Goal: Transaction & Acquisition: Purchase product/service

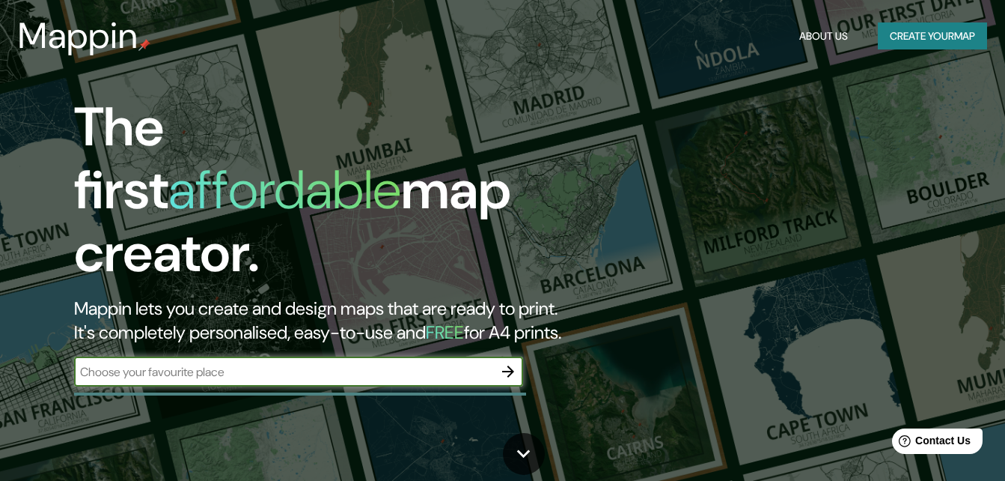
click at [347, 363] on input "text" at bounding box center [283, 371] width 419 height 17
type input "[GEOGRAPHIC_DATA]"
click at [510, 365] on icon "button" at bounding box center [508, 371] width 12 height 12
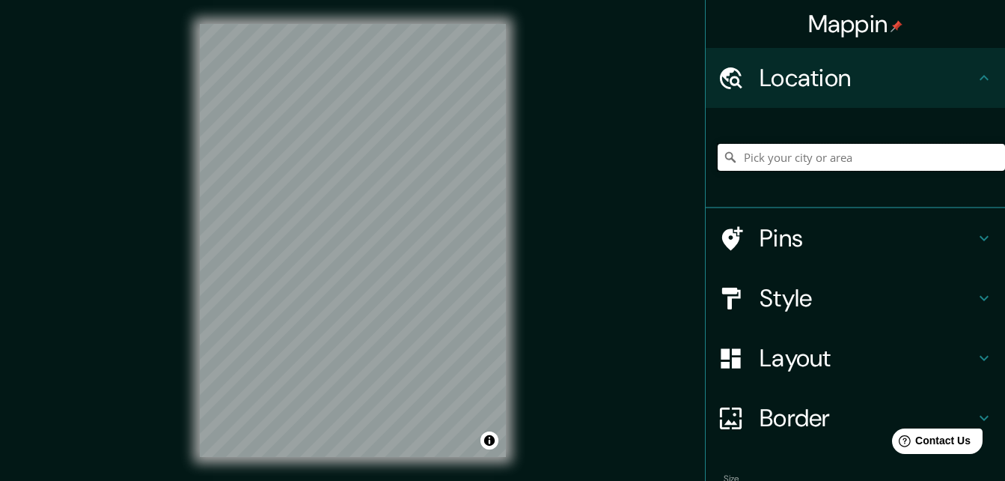
click at [805, 157] on input "Pick your city or area" at bounding box center [861, 157] width 287 height 27
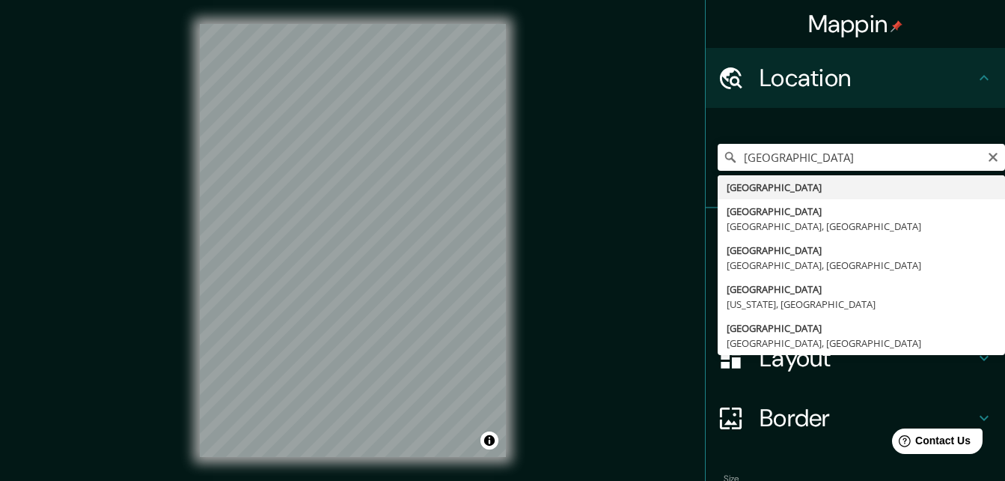
type input "[GEOGRAPHIC_DATA]"
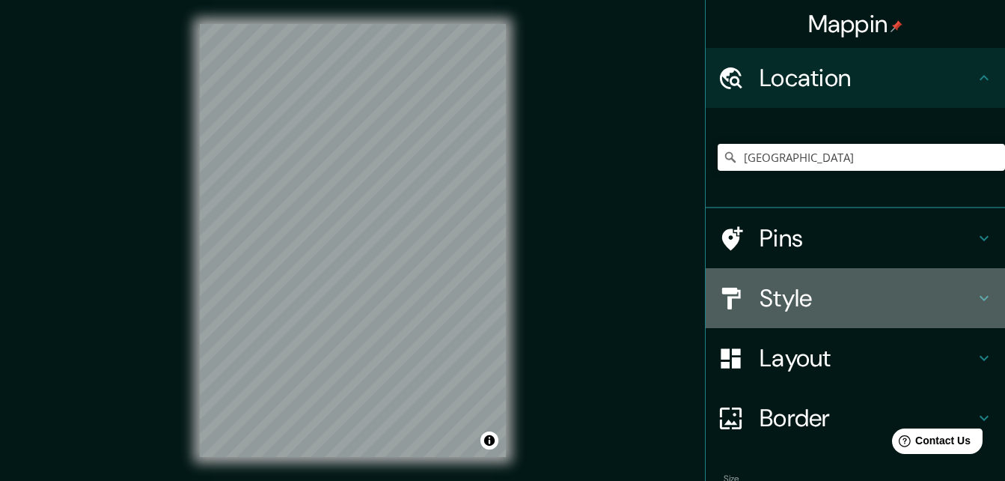
click at [770, 308] on h4 "Style" at bounding box center [868, 298] width 216 height 30
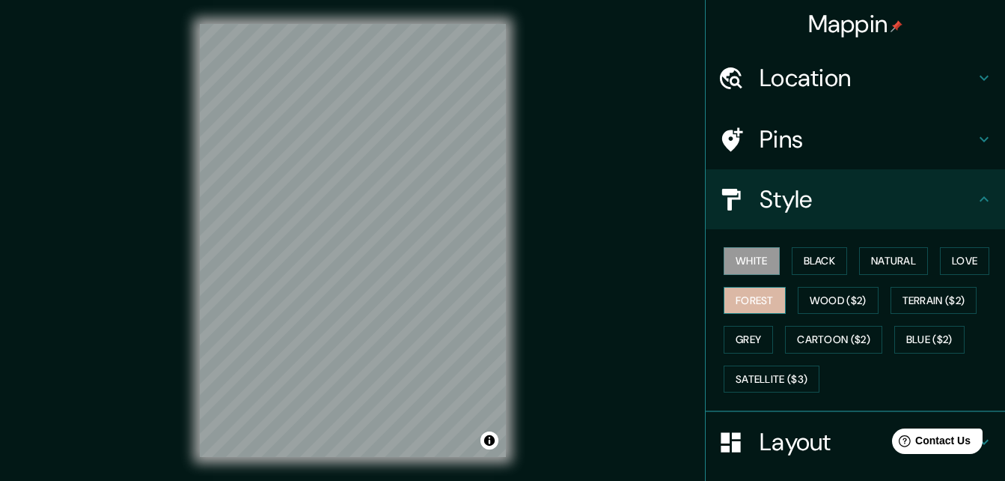
click at [741, 298] on button "Forest" at bounding box center [755, 301] width 62 height 28
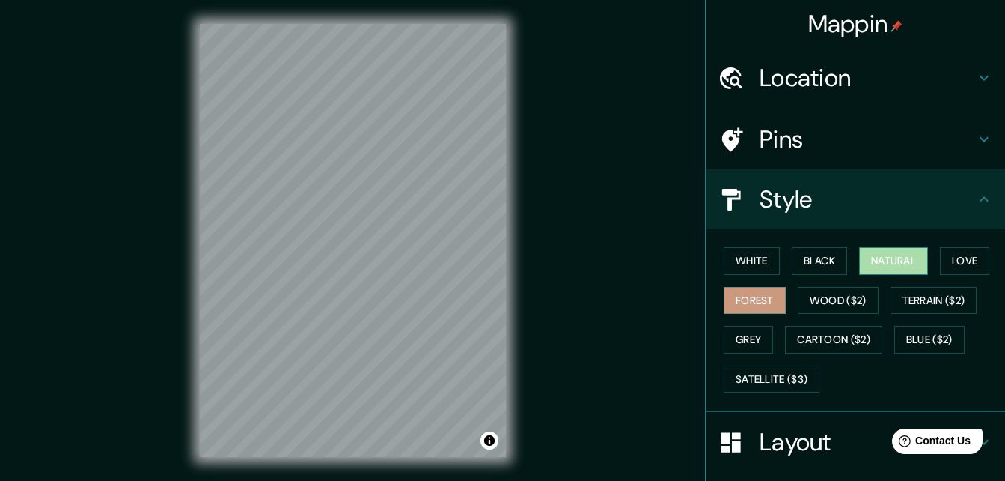
click at [877, 257] on button "Natural" at bounding box center [893, 261] width 69 height 28
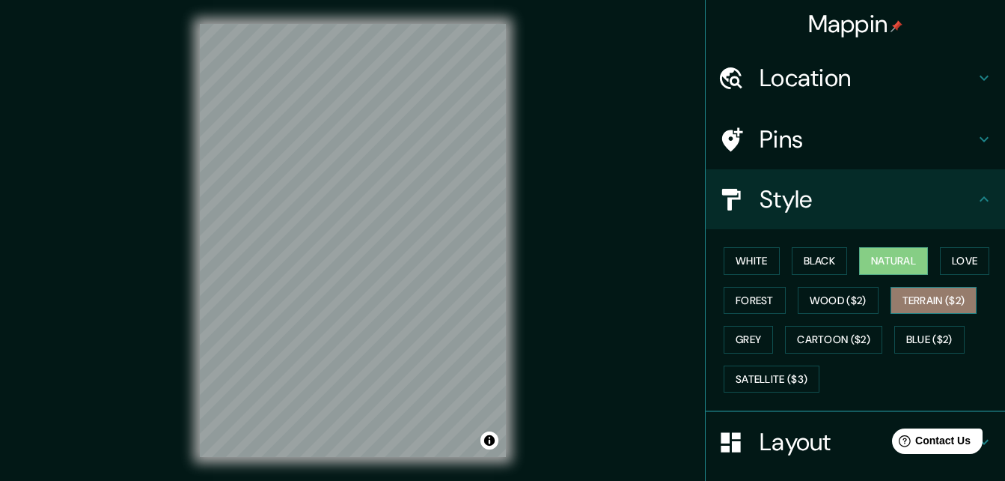
click at [914, 304] on button "Terrain ($2)" at bounding box center [934, 301] width 87 height 28
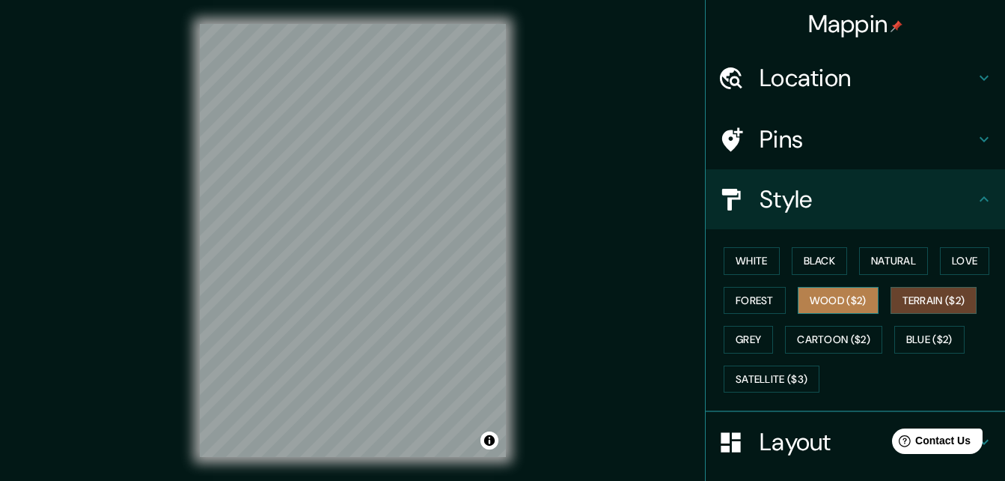
click at [852, 292] on button "Wood ($2)" at bounding box center [838, 301] width 81 height 28
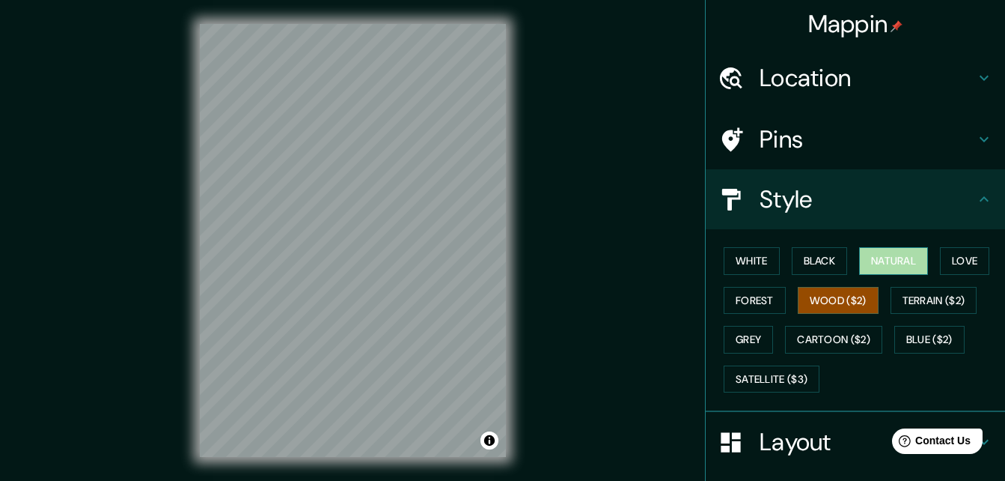
click at [905, 256] on button "Natural" at bounding box center [893, 261] width 69 height 28
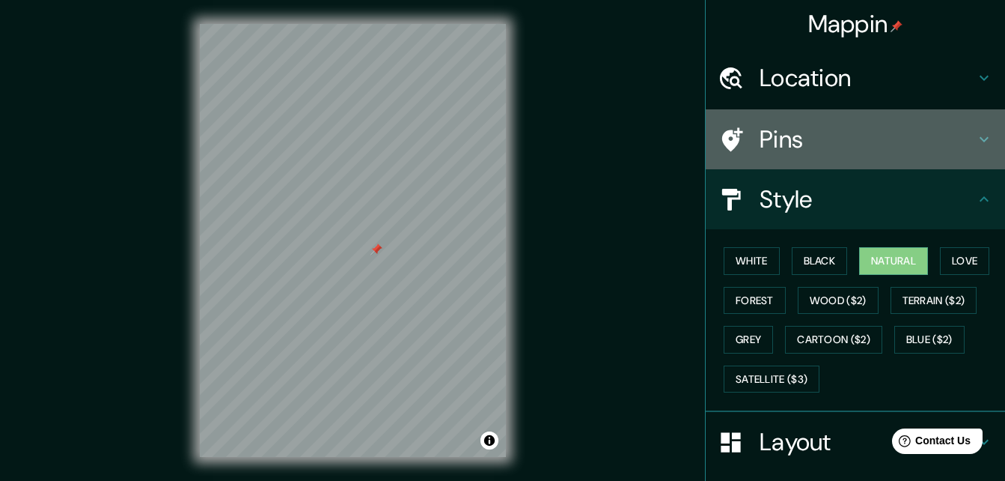
click at [760, 132] on h4 "Pins" at bounding box center [868, 139] width 216 height 30
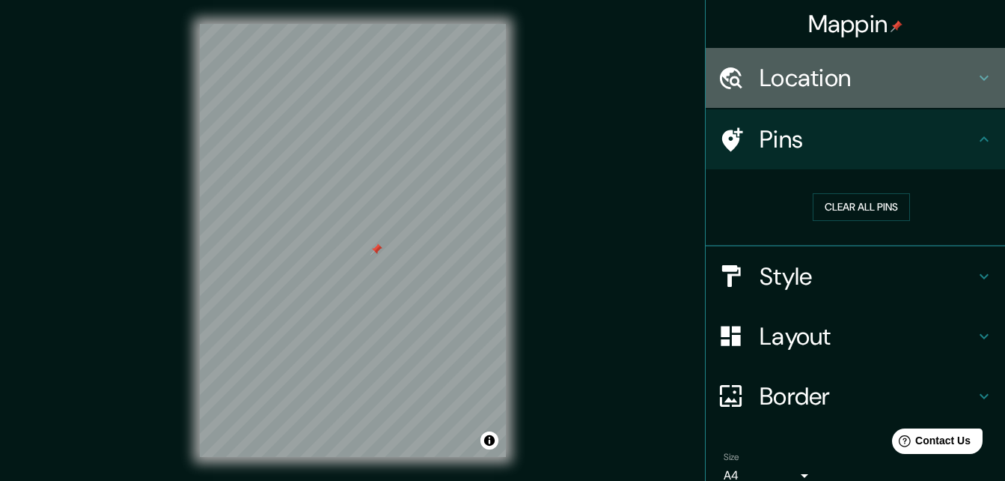
click at [782, 83] on h4 "Location" at bounding box center [868, 78] width 216 height 30
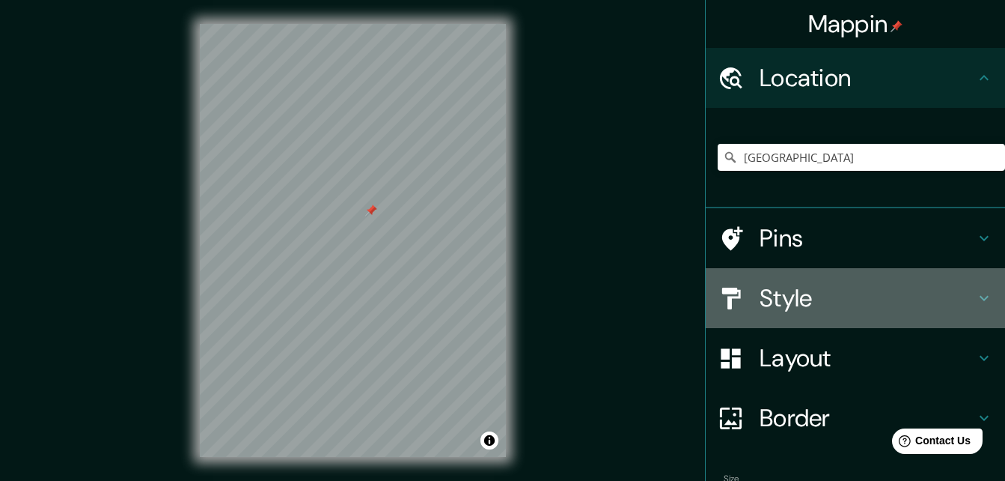
click at [792, 295] on h4 "Style" at bounding box center [868, 298] width 216 height 30
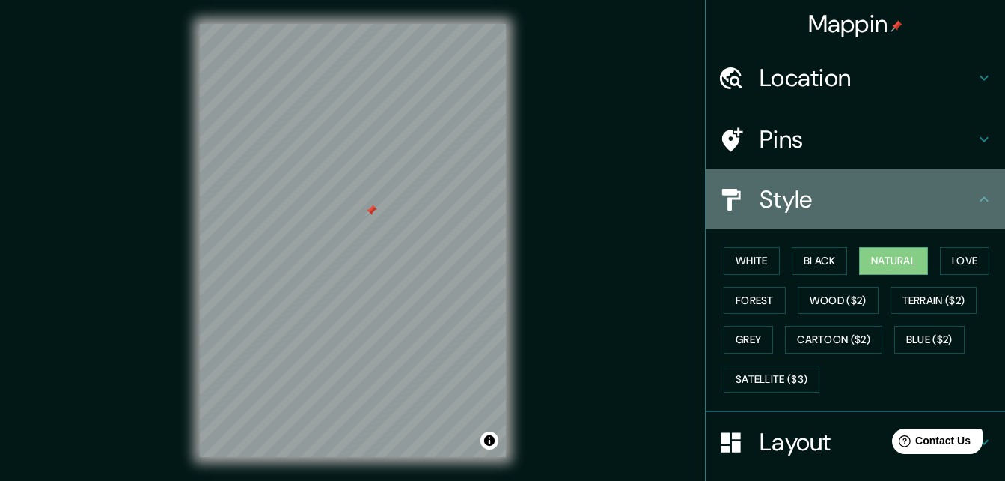
click at [800, 201] on h4 "Style" at bounding box center [868, 199] width 216 height 30
click at [910, 198] on h4 "Style" at bounding box center [868, 199] width 216 height 30
click at [975, 201] on icon at bounding box center [984, 199] width 18 height 18
click at [760, 210] on h4 "Style" at bounding box center [868, 199] width 216 height 30
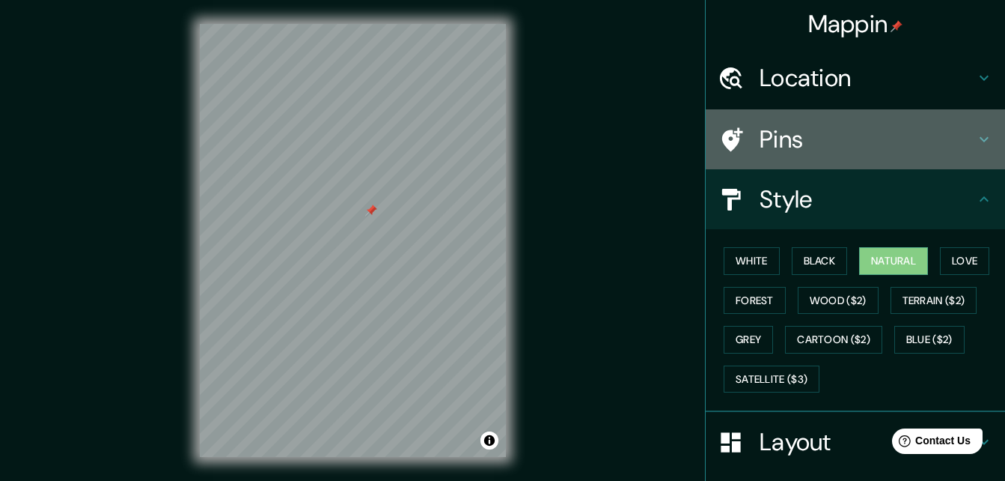
click at [750, 155] on div "Pins" at bounding box center [855, 139] width 299 height 60
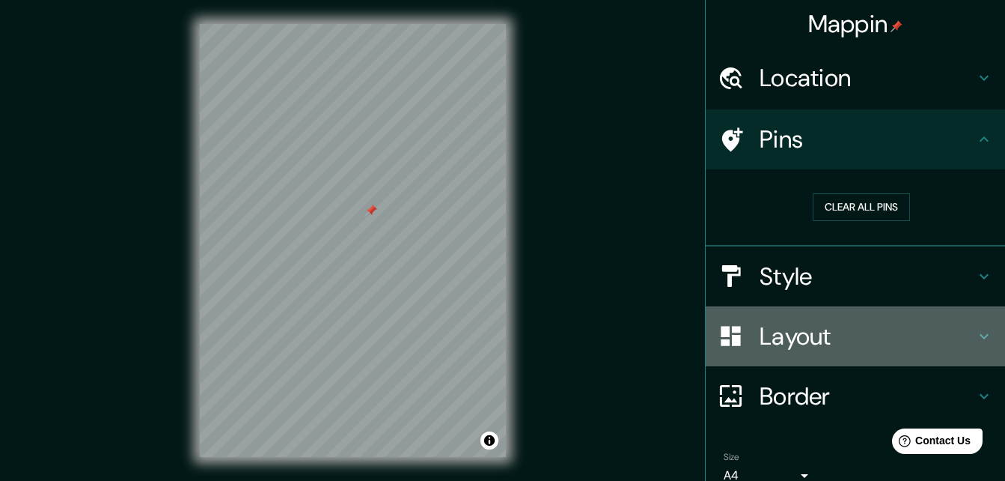
click at [760, 338] on h4 "Layout" at bounding box center [868, 336] width 216 height 30
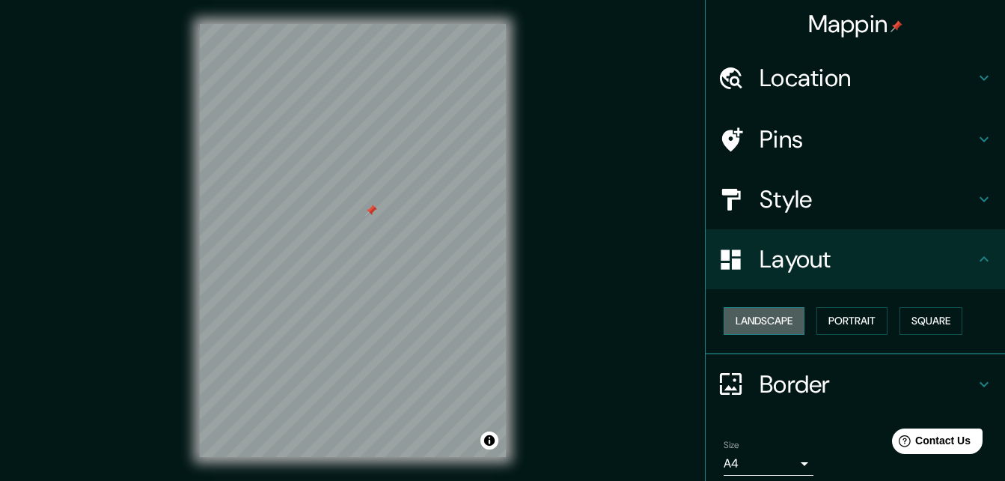
click at [770, 326] on button "Landscape" at bounding box center [764, 321] width 81 height 28
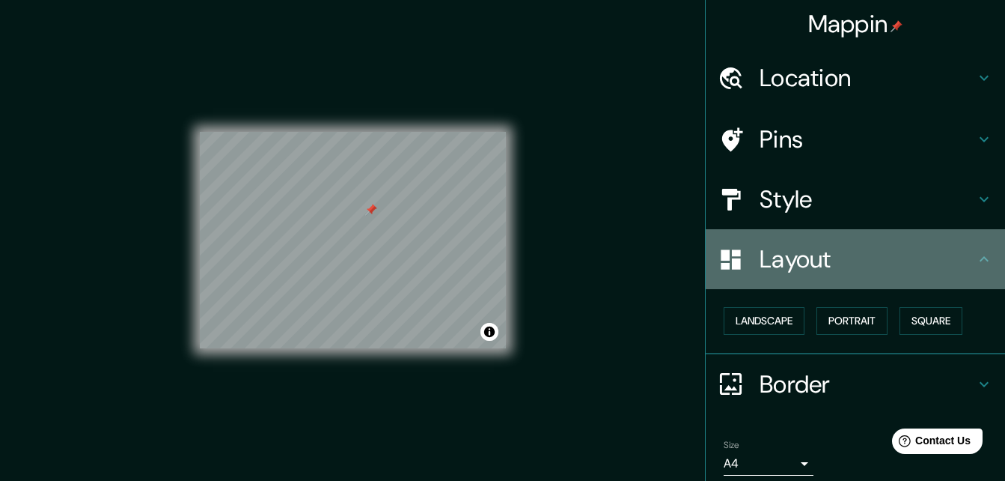
click at [760, 261] on h4 "Layout" at bounding box center [868, 259] width 216 height 30
click at [975, 255] on icon at bounding box center [984, 259] width 18 height 18
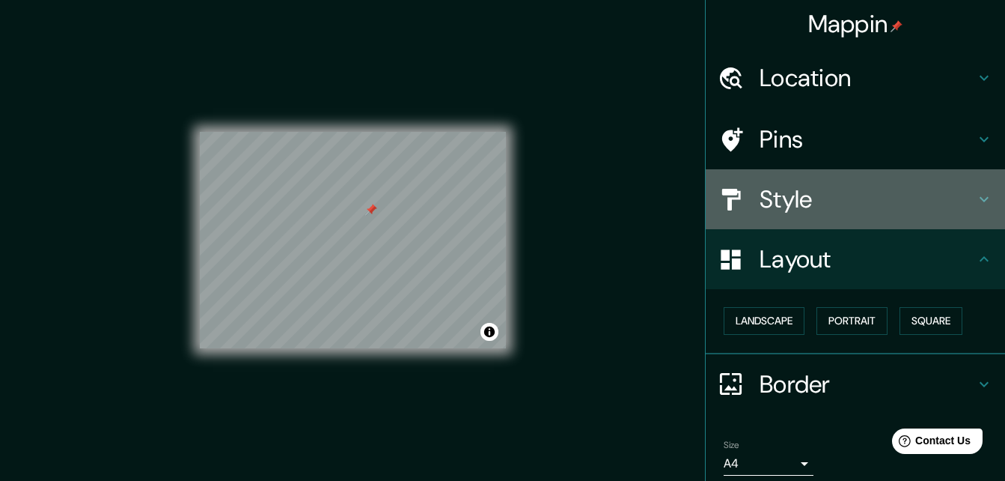
click at [798, 208] on h4 "Style" at bounding box center [868, 199] width 216 height 30
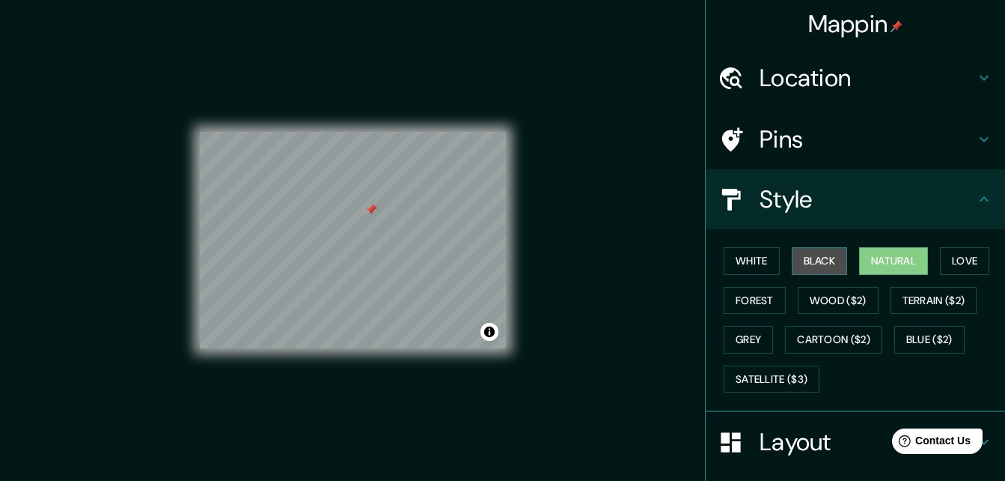
click at [802, 258] on button "Black" at bounding box center [820, 261] width 56 height 28
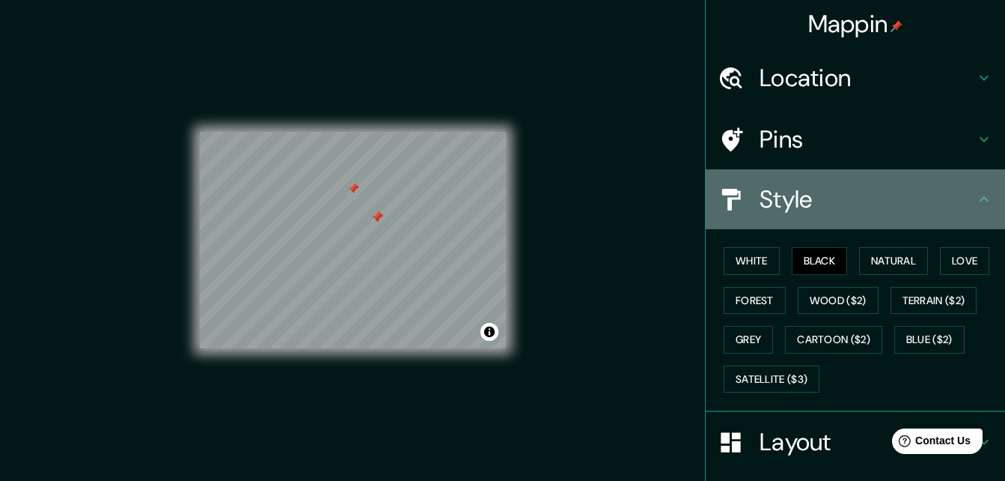
click at [961, 196] on h4 "Style" at bounding box center [868, 199] width 216 height 30
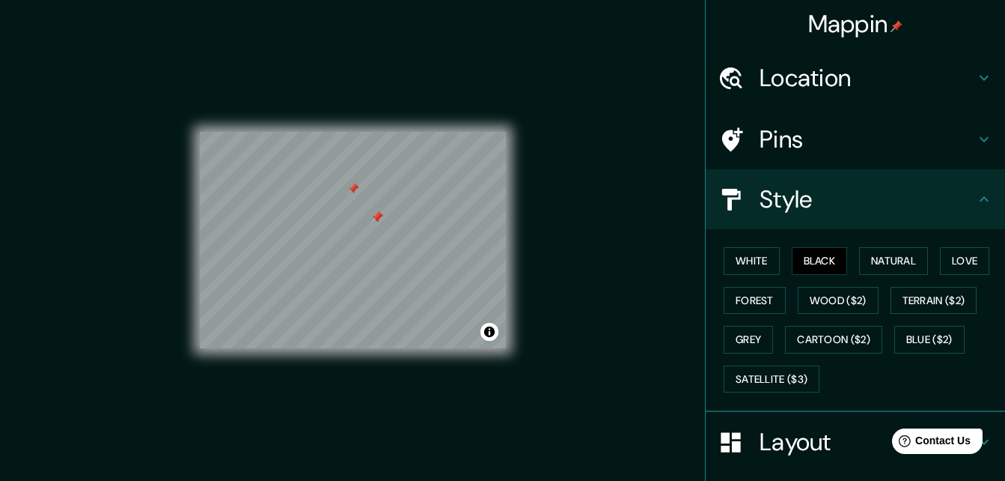
click at [980, 200] on icon at bounding box center [984, 198] width 9 height 5
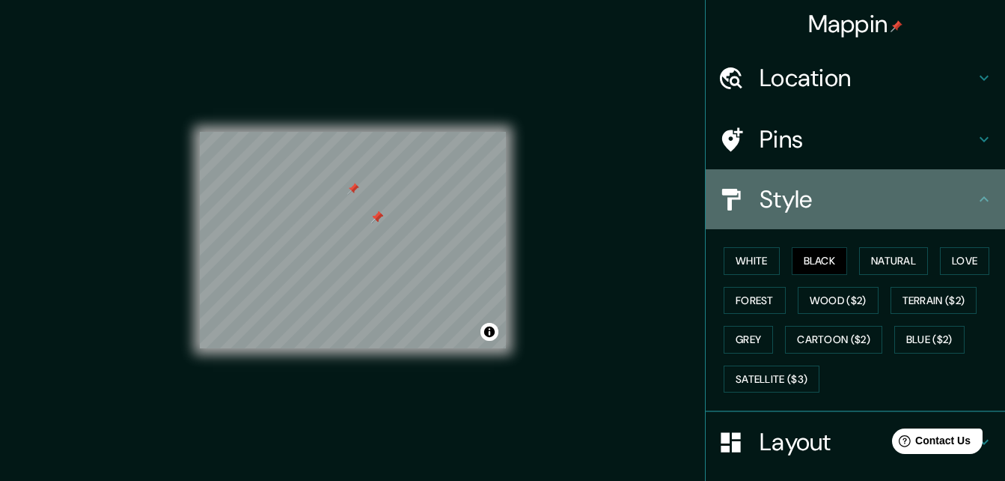
click at [794, 193] on h4 "Style" at bounding box center [868, 199] width 216 height 30
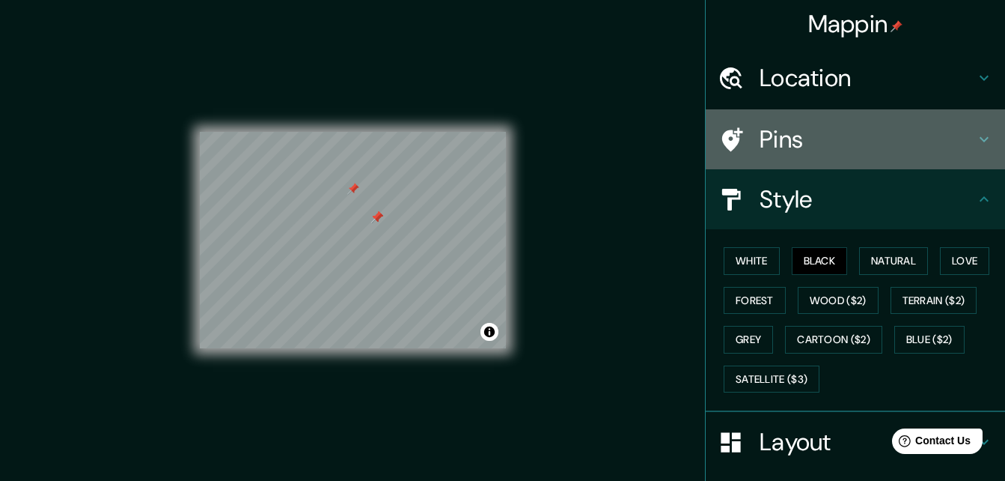
click at [782, 149] on h4 "Pins" at bounding box center [868, 139] width 216 height 30
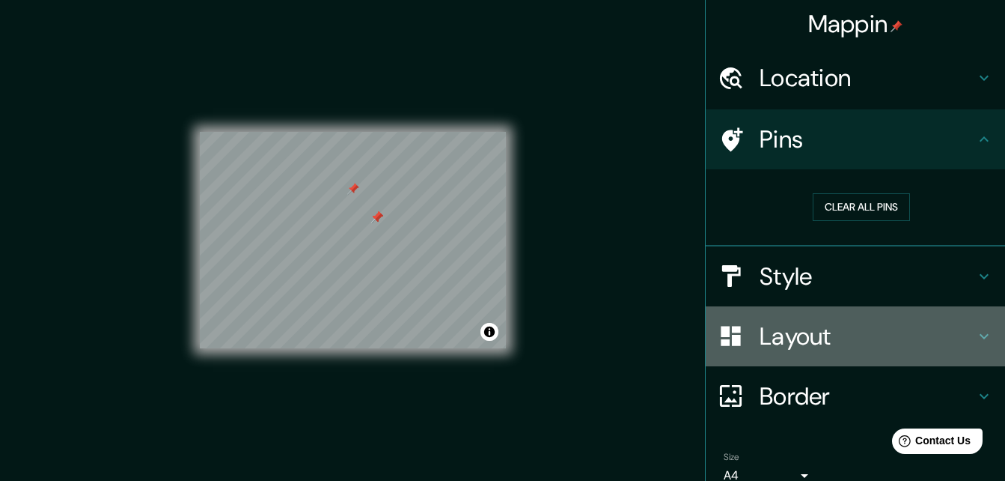
click at [768, 328] on h4 "Layout" at bounding box center [868, 336] width 216 height 30
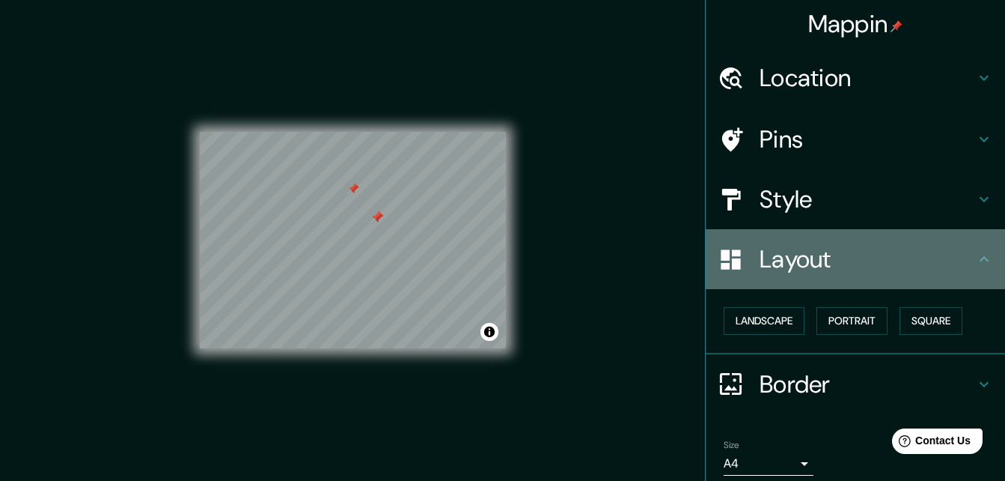
click at [776, 270] on h4 "Layout" at bounding box center [868, 259] width 216 height 30
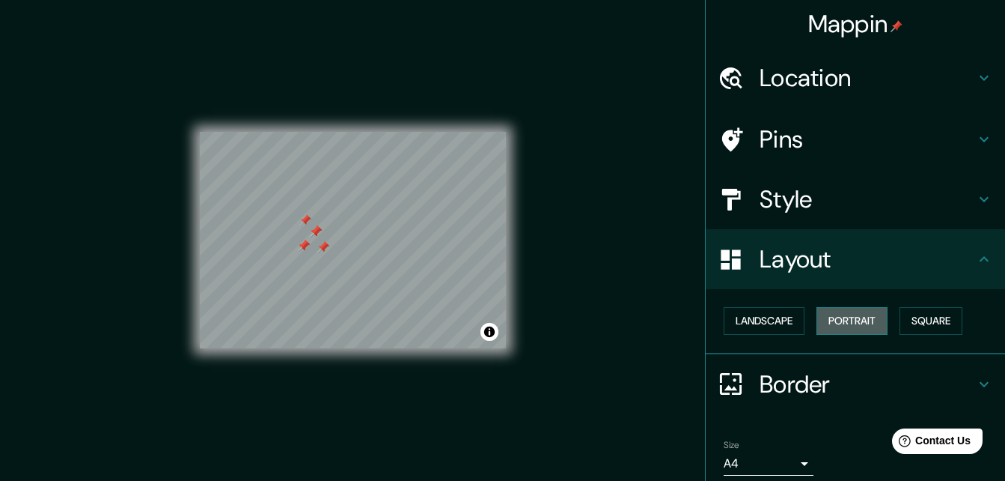
click at [844, 324] on button "Portrait" at bounding box center [852, 321] width 71 height 28
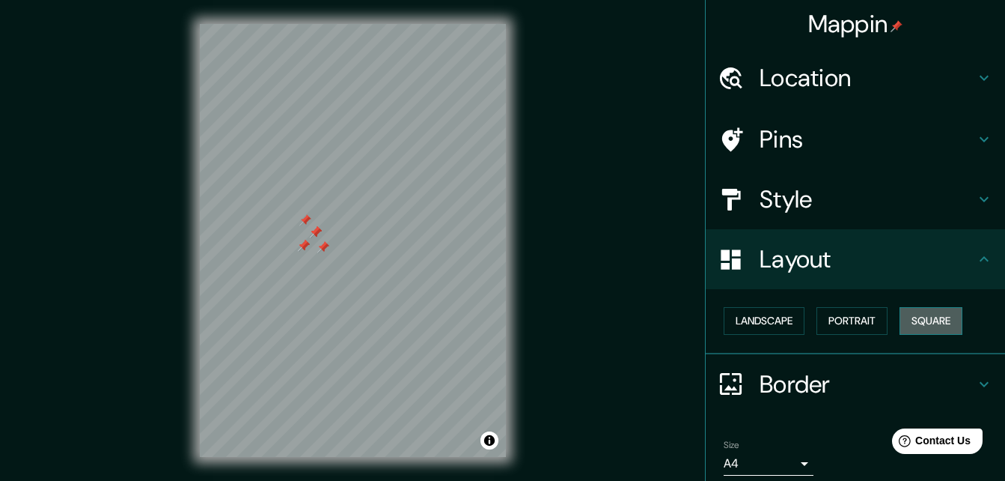
click at [911, 323] on button "Square" at bounding box center [931, 321] width 63 height 28
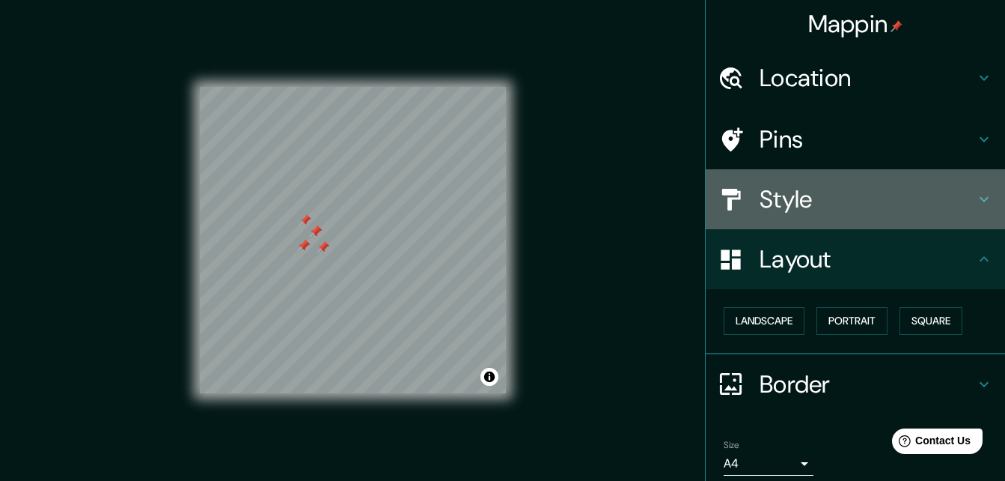
click at [800, 220] on div "Style" at bounding box center [855, 199] width 299 height 60
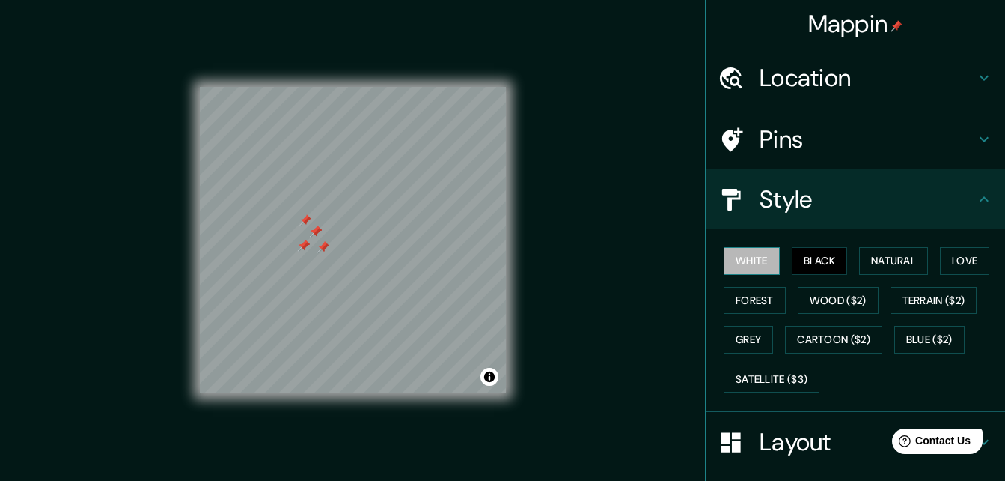
click at [739, 265] on button "White" at bounding box center [752, 261] width 56 height 28
click at [867, 259] on button "Natural" at bounding box center [893, 261] width 69 height 28
